Goal: Information Seeking & Learning: Learn about a topic

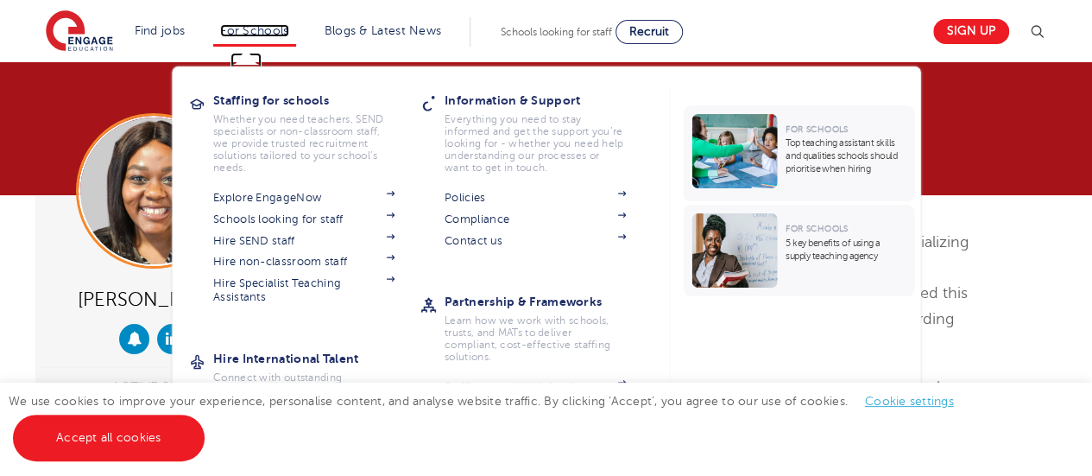
click at [275, 35] on link "For Schools" at bounding box center [254, 30] width 68 height 13
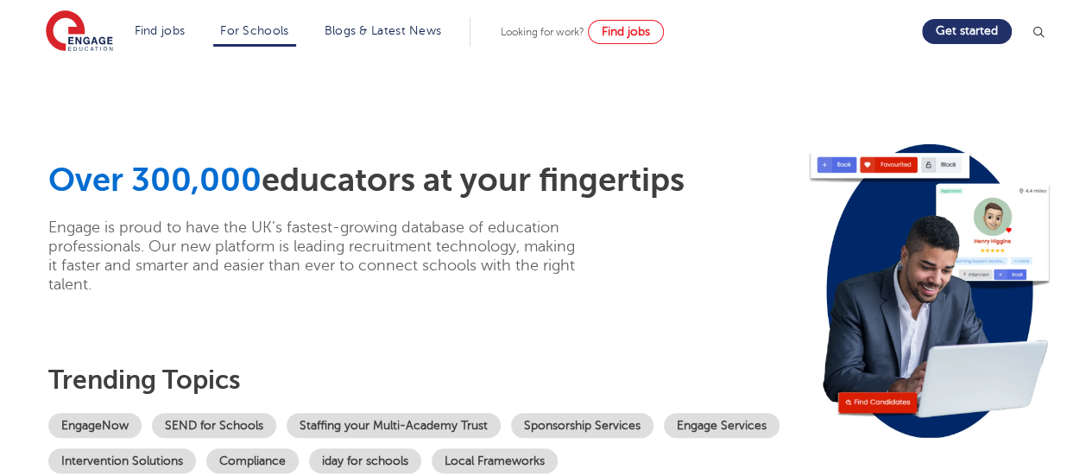
scroll to position [27, 0]
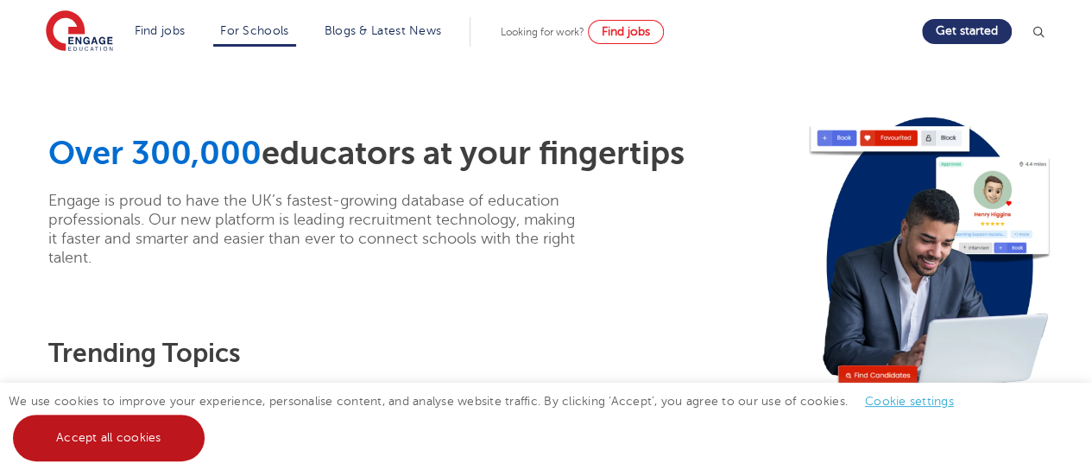
click at [101, 443] on link "Accept all cookies" at bounding box center [109, 437] width 192 height 47
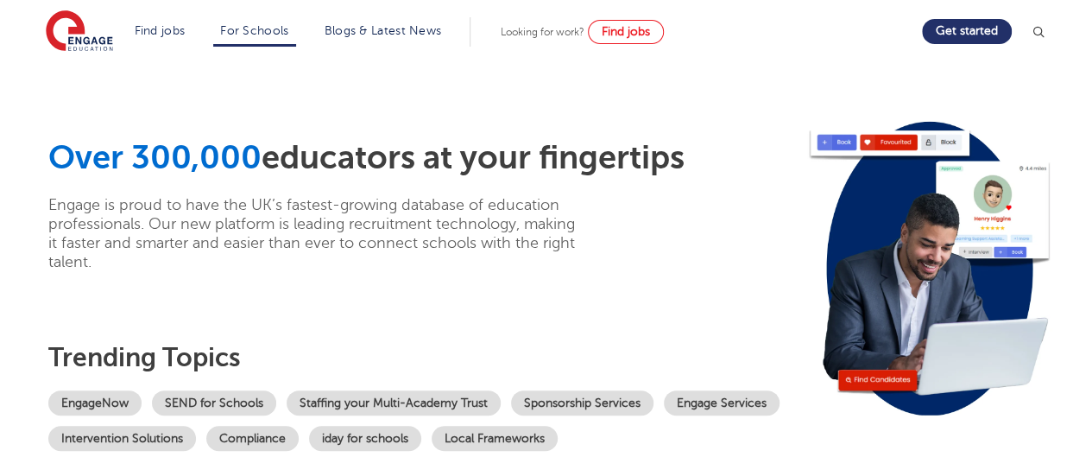
scroll to position [106, 0]
